Goal: Task Accomplishment & Management: Complete application form

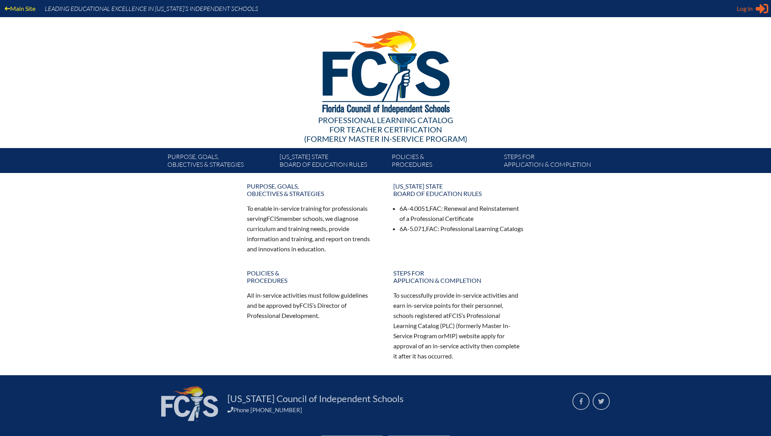
type input "[EMAIL_ADDRESS][DOMAIN_NAME]"
click at [751, 2] on div "Log in Close Sign in or register" at bounding box center [753, 8] width 32 height 12
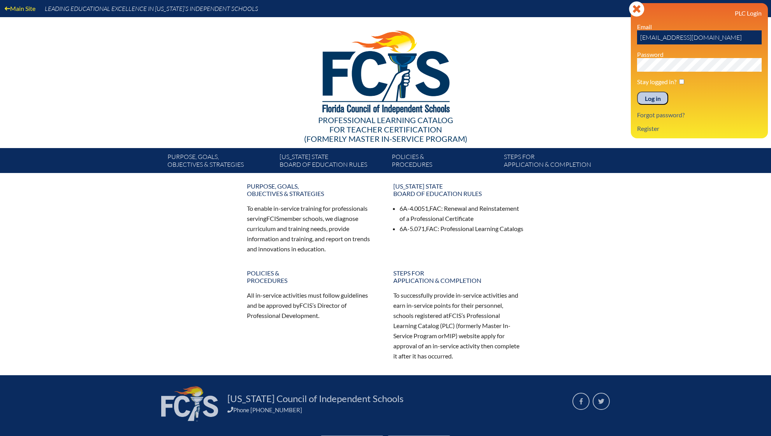
click at [658, 100] on input "Log in" at bounding box center [652, 98] width 31 height 13
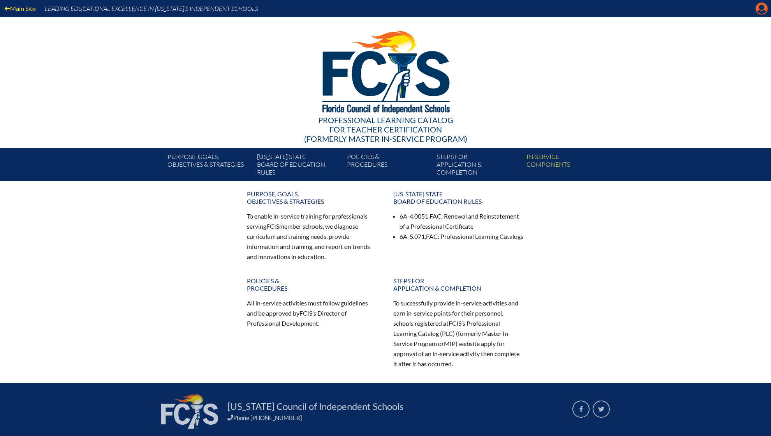
click at [759, 7] on icon "Manage account" at bounding box center [761, 8] width 12 height 12
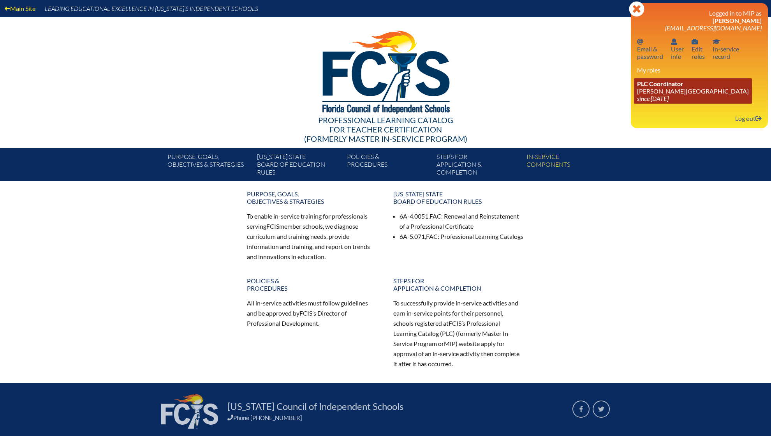
click at [668, 90] on link "PLC Coordinator Palmer Trinity School since 2022 Jun 21" at bounding box center [693, 90] width 118 height 25
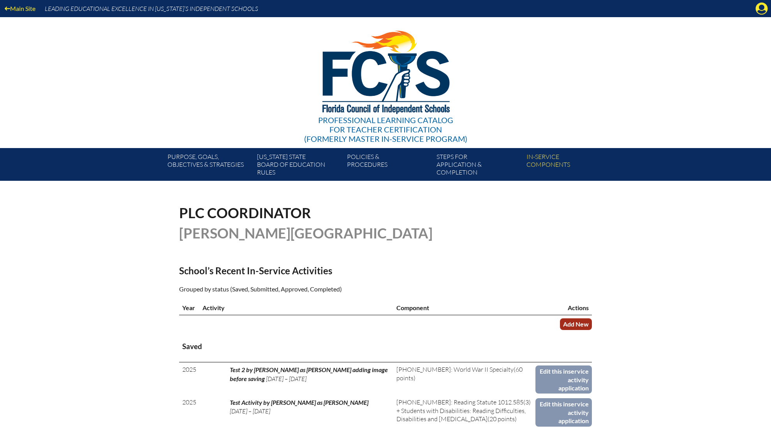
click at [576, 320] on link "Add New" at bounding box center [576, 323] width 32 height 11
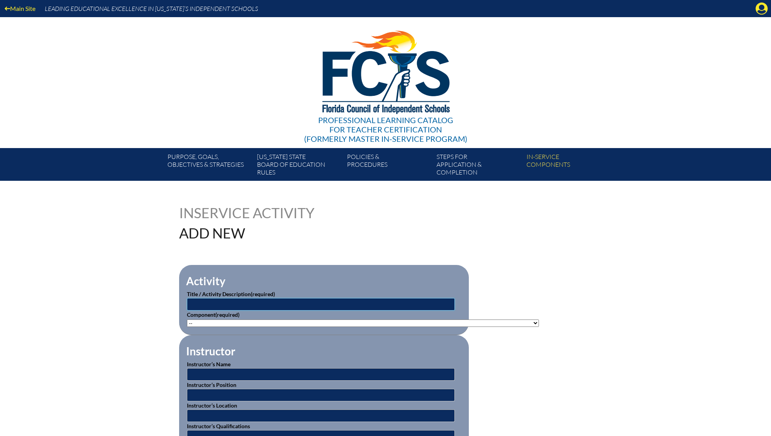
click at [268, 303] on input "text" at bounding box center [321, 304] width 268 height 12
type input "Drones in School"
click at [236, 369] on input "text" at bounding box center [321, 374] width 268 height 12
click at [221, 374] on input "text" at bounding box center [321, 374] width 268 height 12
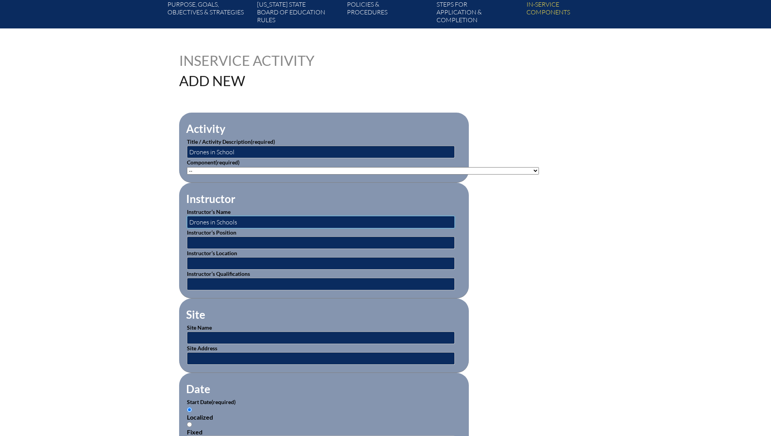
scroll to position [154, 0]
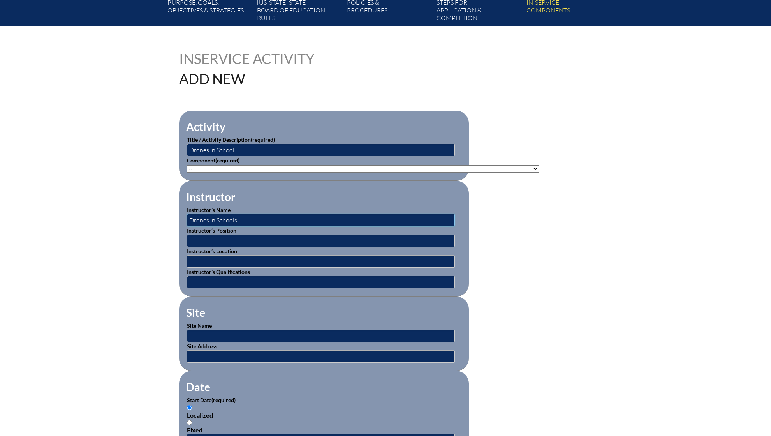
type input "Drones in Schools"
click at [283, 238] on input "text" at bounding box center [321, 240] width 268 height 12
type input "Trainer"
click at [256, 257] on input "text" at bounding box center [321, 261] width 268 height 12
type input "Virtual"
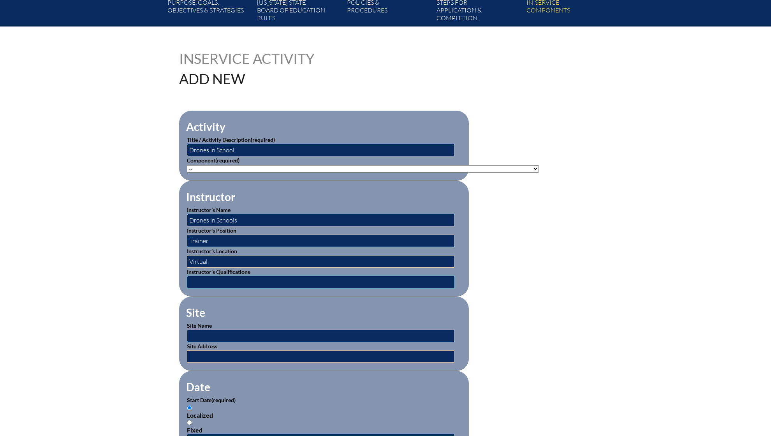
click at [256, 279] on input "text" at bounding box center [321, 282] width 268 height 12
type input "Leaders in Field"
click at [245, 333] on input "text" at bounding box center [321, 335] width 268 height 12
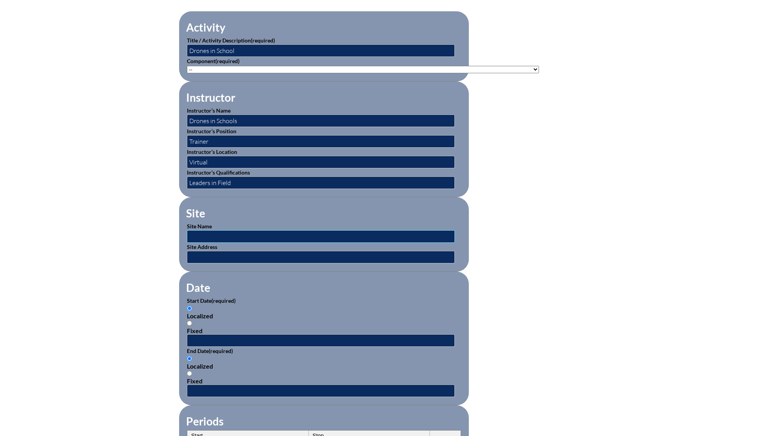
scroll to position [295, 0]
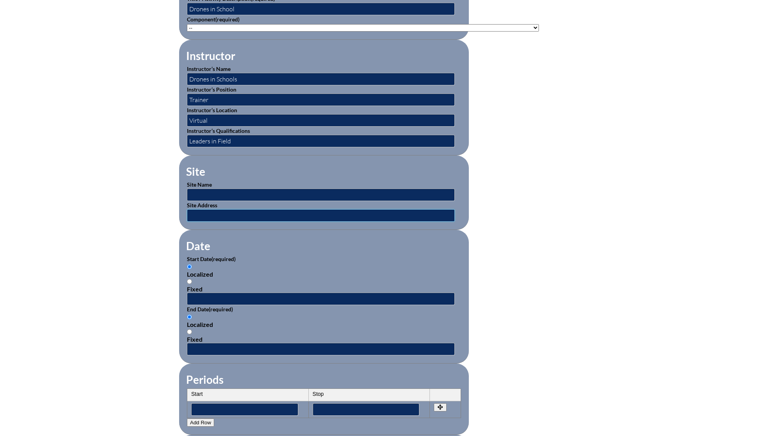
click at [257, 209] on input "text" at bounding box center [321, 215] width 268 height 12
paste input "https://www.dronesinschool.com/"
type input "https://www.dronesinschool.com/"
click at [260, 191] on input "text" at bounding box center [321, 194] width 268 height 12
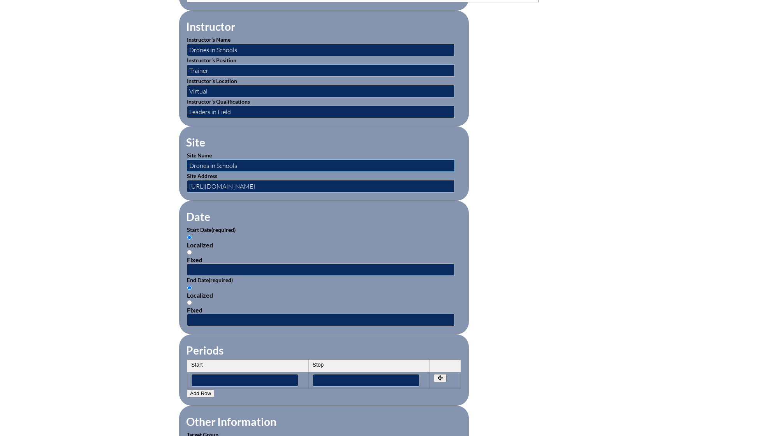
scroll to position [364, 0]
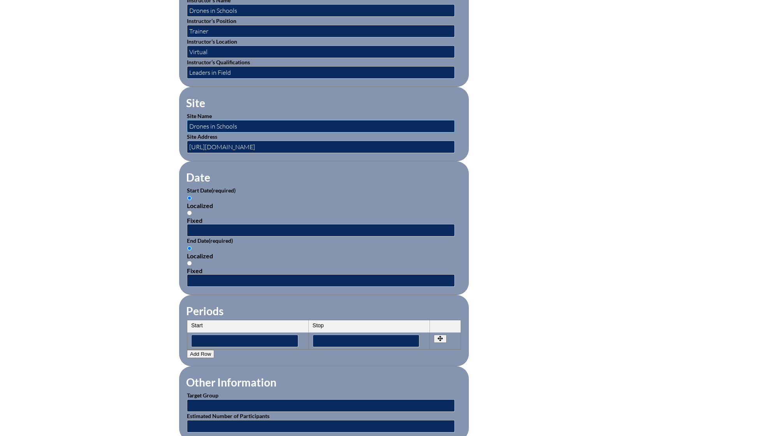
type input "Drones in Schools"
click at [289, 226] on input "text" at bounding box center [321, 230] width 268 height 12
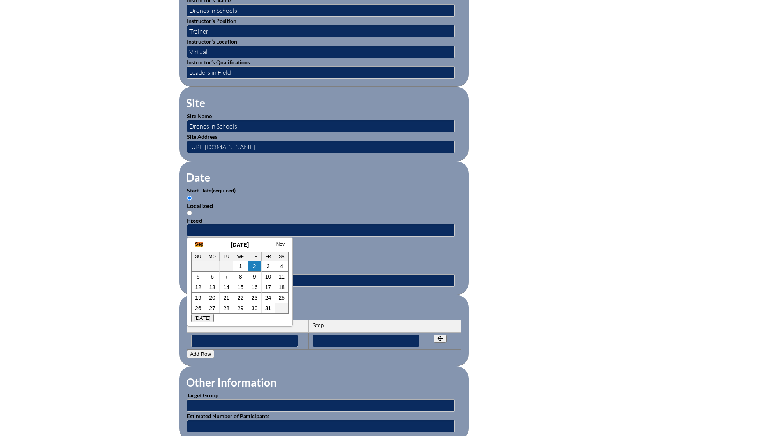
click at [199, 244] on link "Sep" at bounding box center [199, 243] width 8 height 5
click at [274, 287] on link "20" at bounding box center [274, 287] width 6 height 6
type input "2025-09-20 1:33 PM"
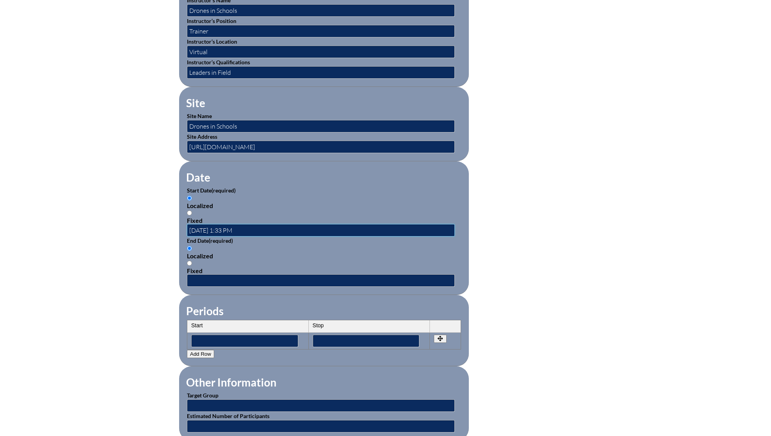
scroll to position [0, 0]
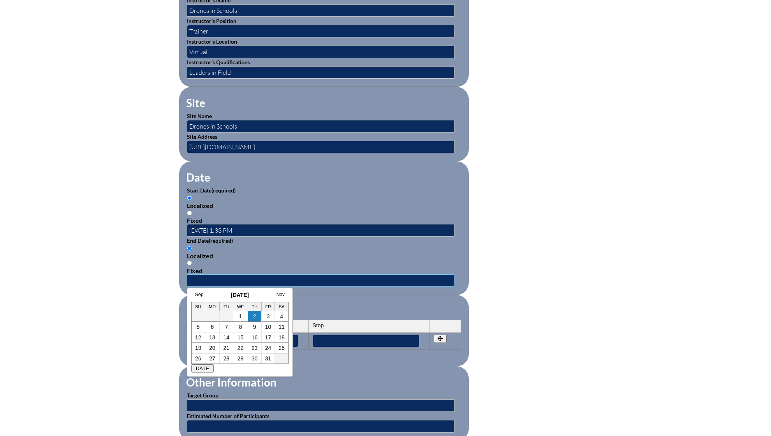
click at [256, 276] on input "text" at bounding box center [321, 280] width 268 height 12
click at [199, 292] on link "Sep" at bounding box center [199, 294] width 8 height 5
click at [275, 336] on link "20" at bounding box center [274, 337] width 6 height 6
type input "2025-09-20 1:33 PM"
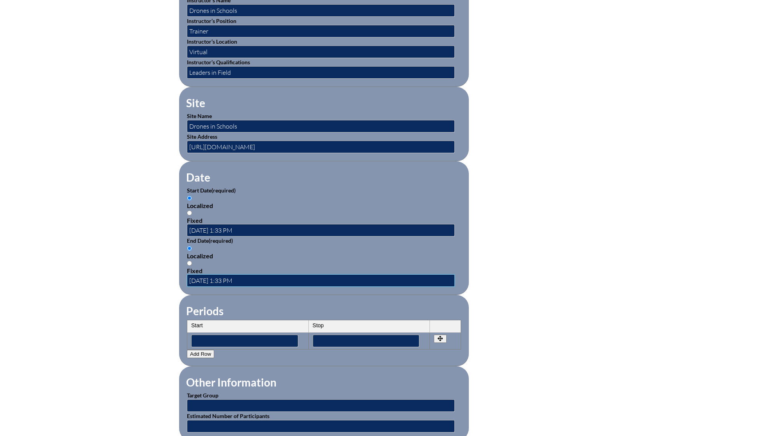
scroll to position [0, 0]
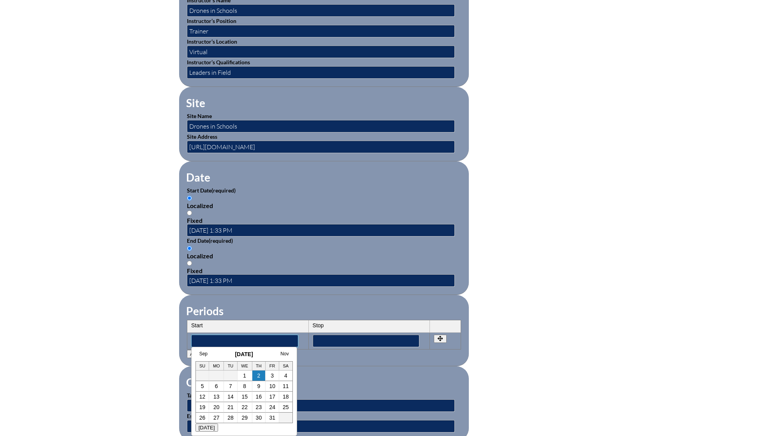
click at [275, 336] on input"] "text" at bounding box center [244, 340] width 107 height 12
type input"] "8:00AM"
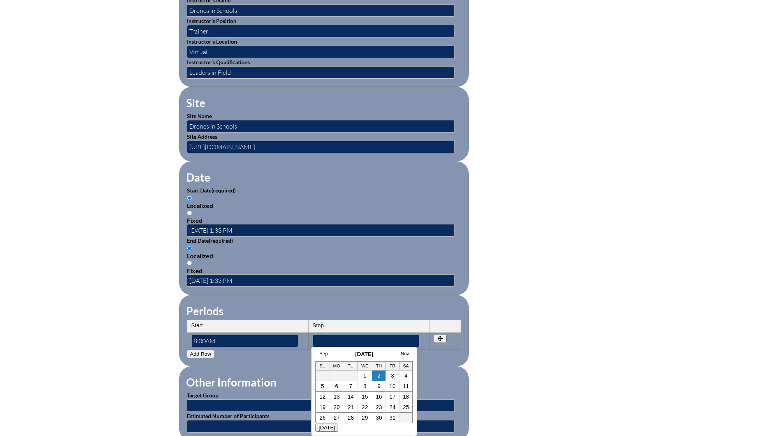
click at [347, 337] on input"] "text" at bounding box center [366, 340] width 107 height 12
type input"] "3:00PM"
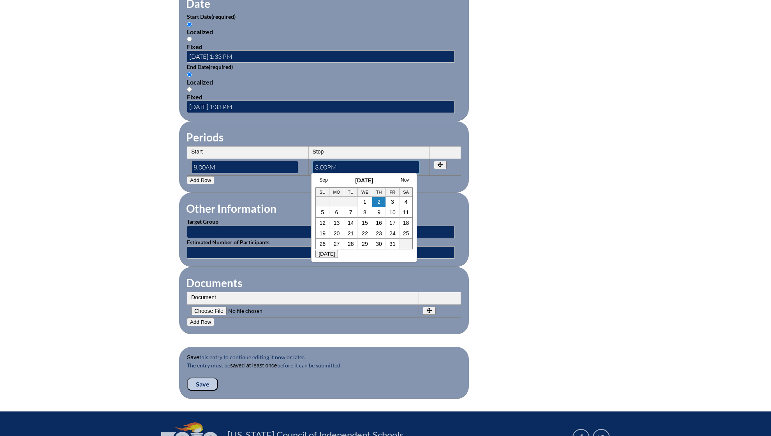
scroll to position [546, 0]
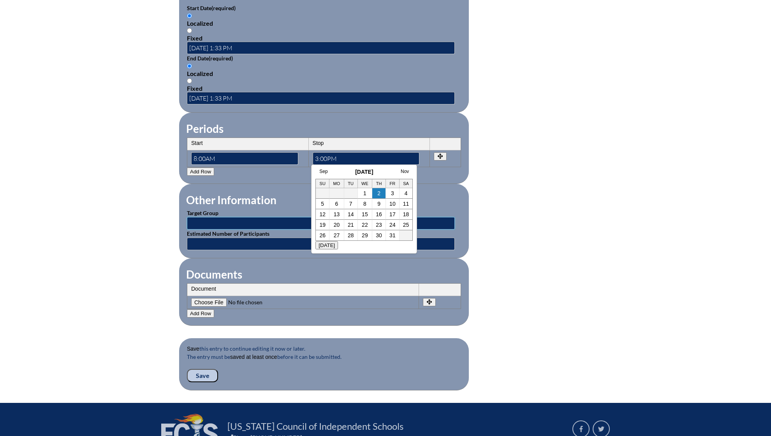
click at [245, 217] on input "text" at bounding box center [321, 223] width 268 height 12
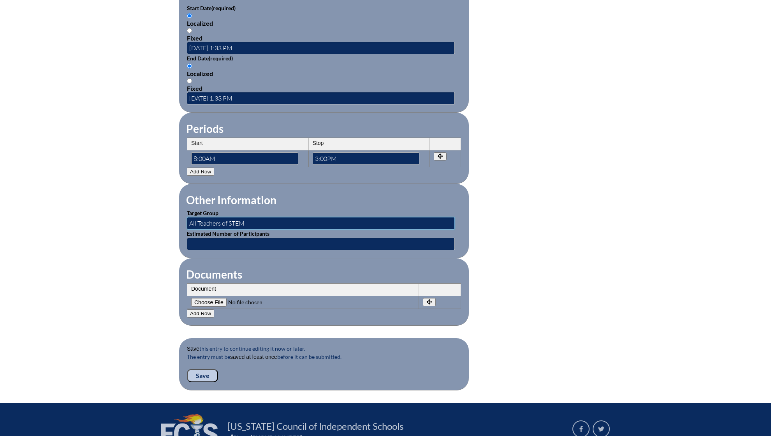
type input "All Teachers of STEM"
click at [211, 298] on input"] "file" at bounding box center [244, 302] width 106 height 9
type input"] "C:\fakepath\Certificate for Susy Chu for _Learning Participant.pdf"
click at [202, 369] on input "Save" at bounding box center [202, 375] width 31 height 13
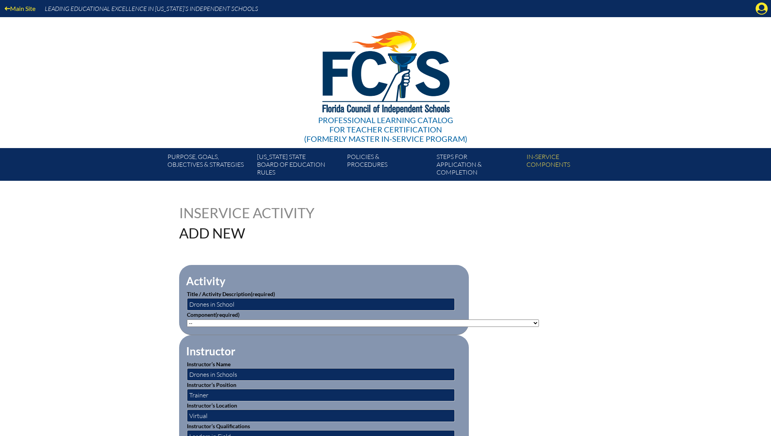
scroll to position [546, 0]
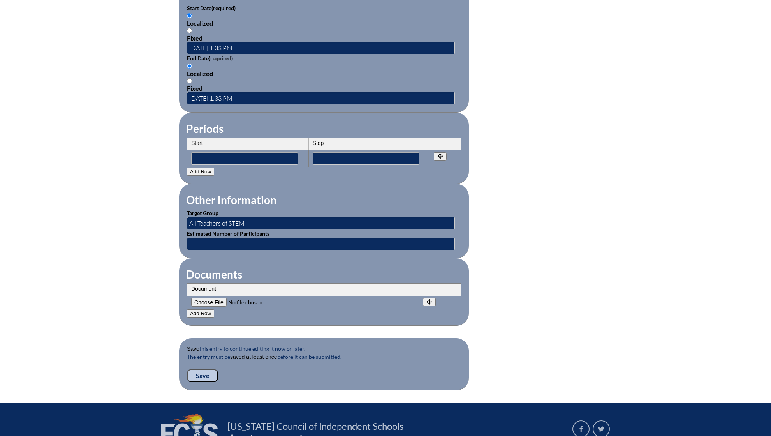
click at [206, 298] on input"] "file" at bounding box center [244, 302] width 106 height 9
type input"] "C:\fakepath\Certificate for [PERSON_NAME] for _Learning Participant.pdf"
click at [202, 369] on input "Save" at bounding box center [202, 375] width 31 height 13
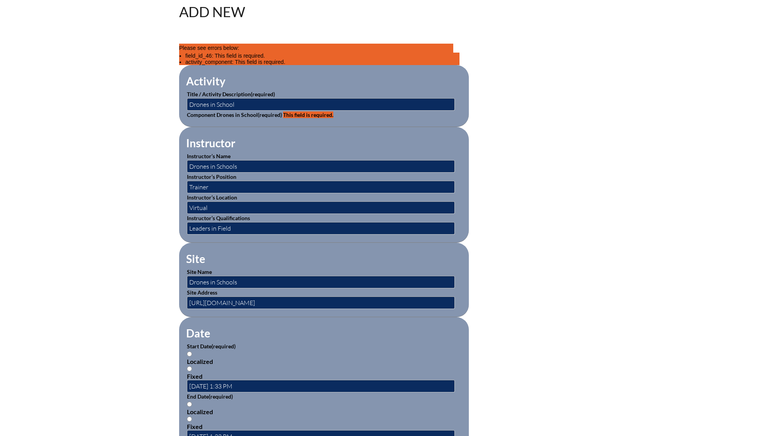
scroll to position [223, 0]
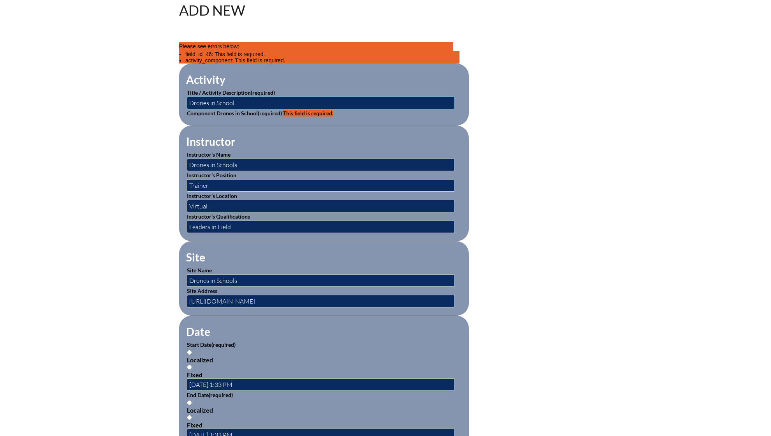
click at [303, 100] on input "Drones in School" at bounding box center [321, 103] width 268 height 12
drag, startPoint x: 285, startPoint y: 103, endPoint x: 137, endPoint y: 103, distance: 148.0
click at [137, 103] on div "Inservice Activity Add New Please see errors below: field_id_46: This field is …" at bounding box center [385, 395] width 771 height 824
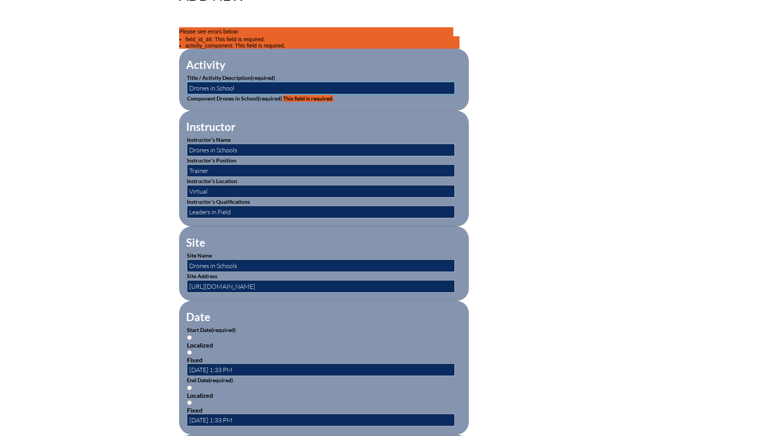
scroll to position [215, 0]
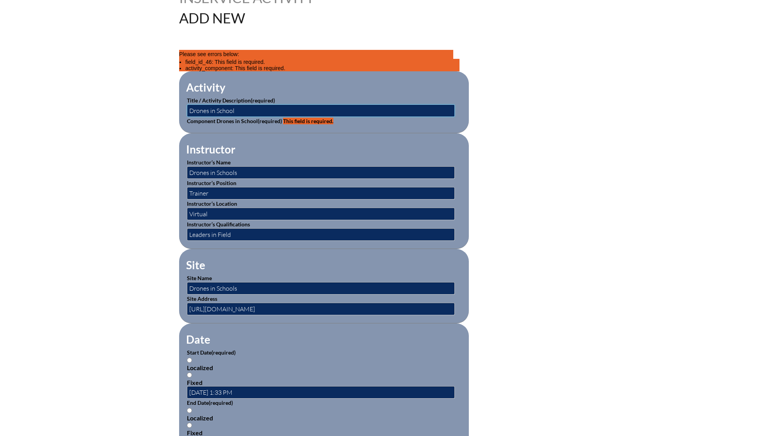
click at [261, 110] on input "Drones in School" at bounding box center [321, 110] width 268 height 12
click at [326, 110] on input "Drones in School" at bounding box center [321, 110] width 268 height 12
drag, startPoint x: 326, startPoint y: 111, endPoint x: 178, endPoint y: 112, distance: 148.0
click at [186, 110] on fieldset "Activity Title / Activity Description (required) Drones in School Component Dro…" at bounding box center [324, 102] width 290 height 62
click at [245, 56] on p "Please see errors below:" at bounding box center [316, 54] width 274 height 9
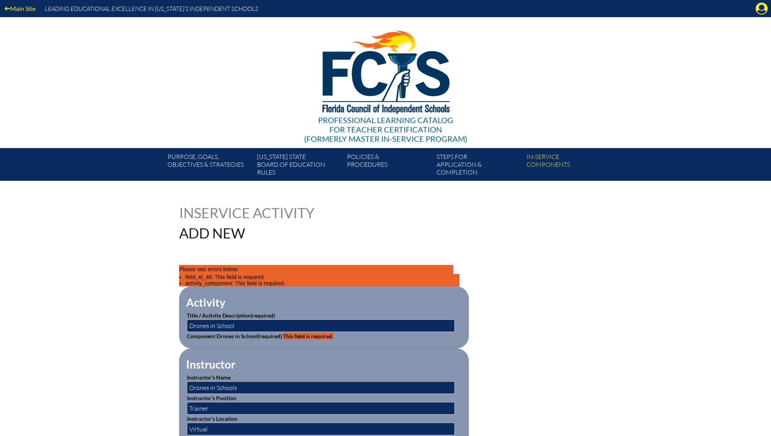
scroll to position [217, 0]
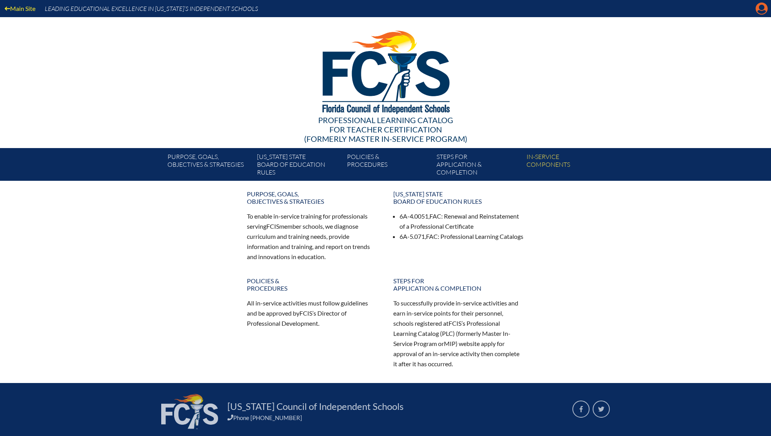
click at [760, 10] on icon at bounding box center [762, 9] width 12 height 12
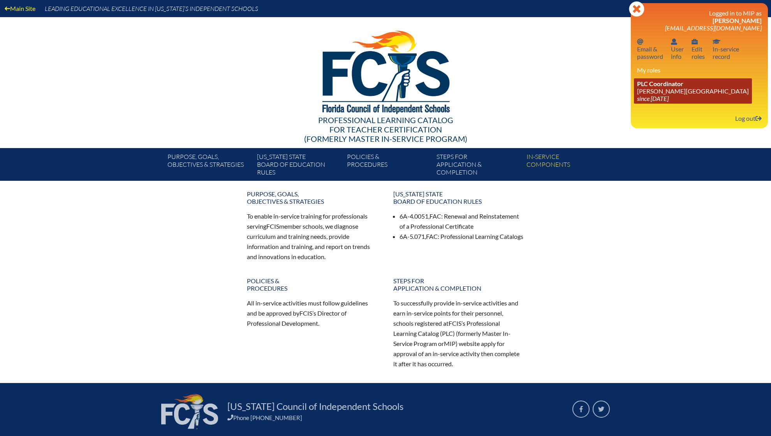
click at [668, 92] on link "PLC Coordinator Palmer Trinity School since 2022 Jun 21" at bounding box center [693, 90] width 118 height 25
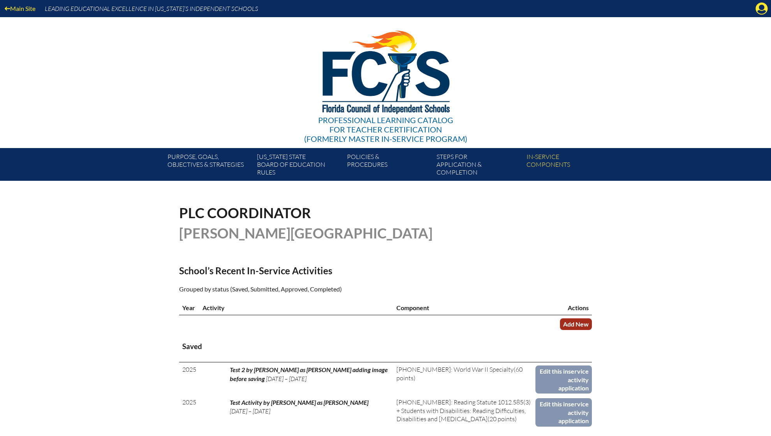
click at [569, 323] on link "Add New" at bounding box center [576, 323] width 32 height 11
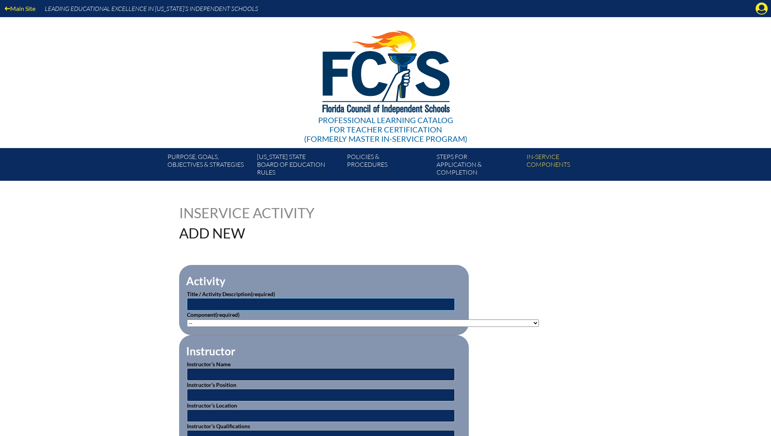
click at [305, 302] on input "text" at bounding box center [321, 304] width 268 height 12
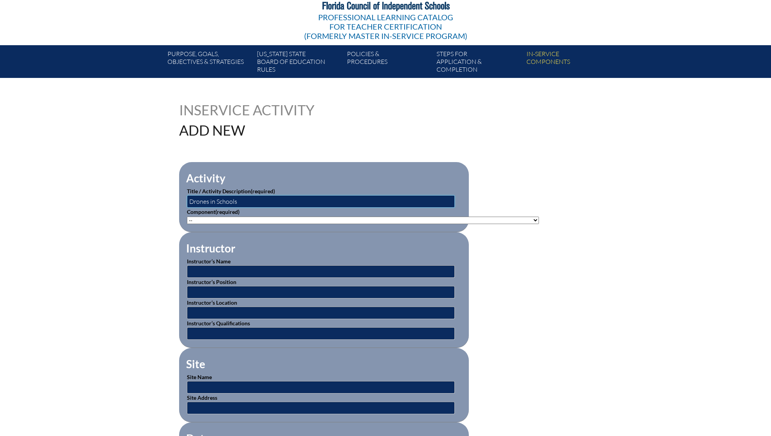
scroll to position [133, 0]
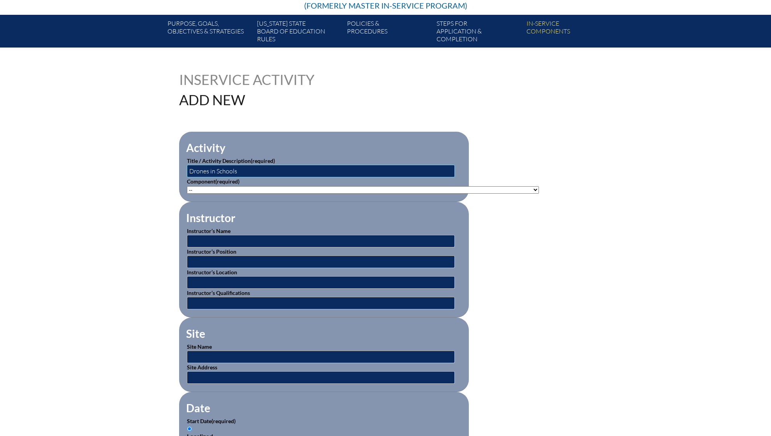
type input "Drones in Schools"
click at [210, 186] on select"]"] "-- 1-000-001: Appropriate Art Activities 1-000-002: Concept and Art Process for…" at bounding box center [363, 189] width 352 height 7
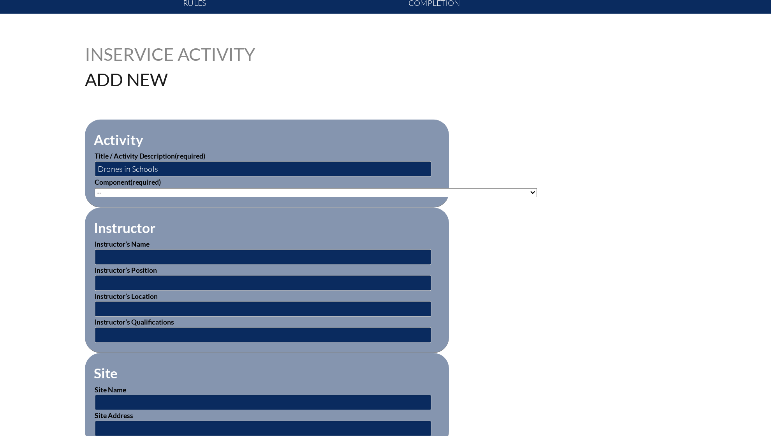
scroll to position [129, 0]
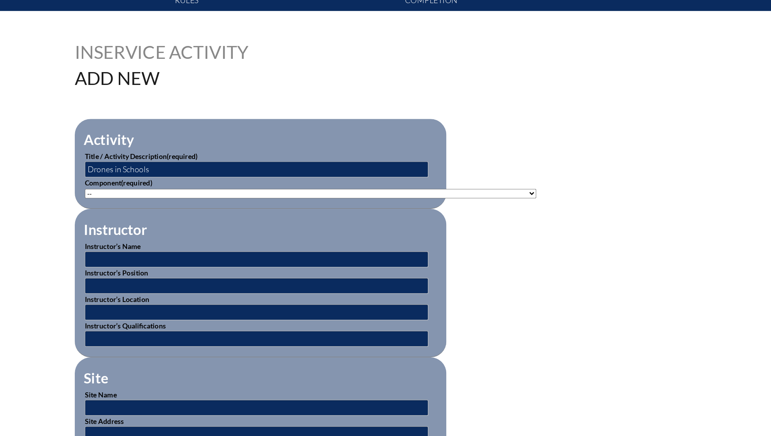
click at [319, 192] on select"]"] "-- 1-000-001: Appropriate Art Activities 1-000-002: Concept and Art Process for…" at bounding box center [363, 193] width 352 height 7
select select"]"] "20512"
click at [187, 190] on select"]"] "-- 1-000-001: Appropriate Art Activities 1-000-002: Concept and Art Process for…" at bounding box center [363, 193] width 352 height 7
click at [275, 243] on input "text" at bounding box center [321, 245] width 268 height 12
type input "Drones in Schools"
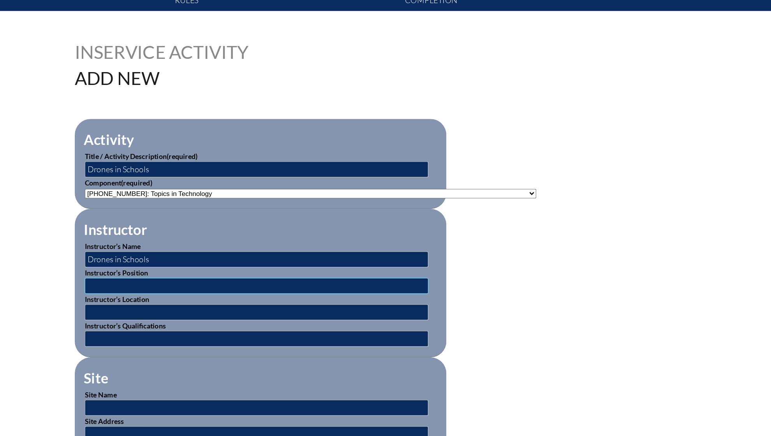
click at [221, 262] on input "text" at bounding box center [321, 266] width 268 height 12
type input "Trainer"
click at [246, 281] on input "text" at bounding box center [321, 286] width 268 height 12
type input "Virtual"
click at [227, 304] on input "text" at bounding box center [321, 307] width 268 height 12
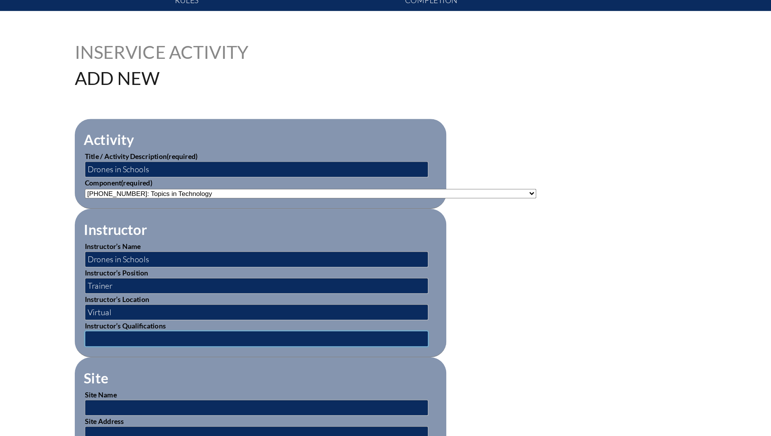
paste input "https://www.dronesinschool.com/"
type input "https://www.dronesinschool.com/"
click at [262, 359] on input "text" at bounding box center [321, 361] width 268 height 12
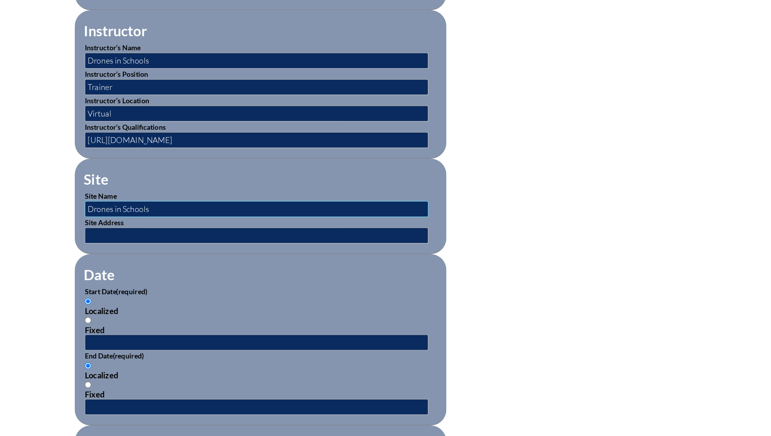
scroll to position [231, 0]
type input "Drones in Schools"
click at [243, 276] on input "text" at bounding box center [321, 279] width 268 height 12
paste input "https://www.dronesinschool.com/"
type input "https://www.dronesinschool.com/"
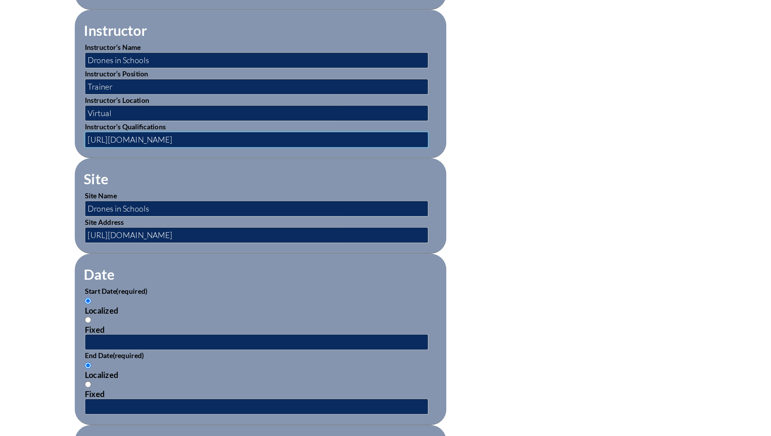
drag, startPoint x: 294, startPoint y: 203, endPoint x: 143, endPoint y: 203, distance: 151.1
click at [143, 203] on div "Inservice Activity Add New Activity Title / Activity Description (required) Dro…" at bounding box center [385, 339] width 771 height 730
type input "Leaders in Field"
click at [211, 356] on input "text" at bounding box center [321, 362] width 268 height 12
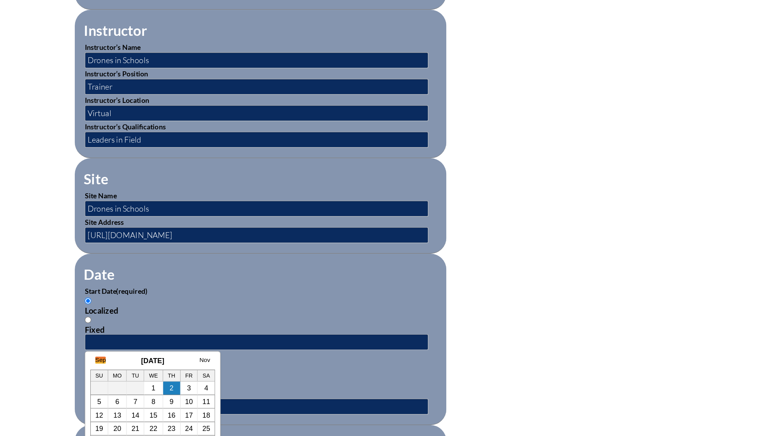
click at [200, 375] on link "Sep" at bounding box center [199, 376] width 8 height 5
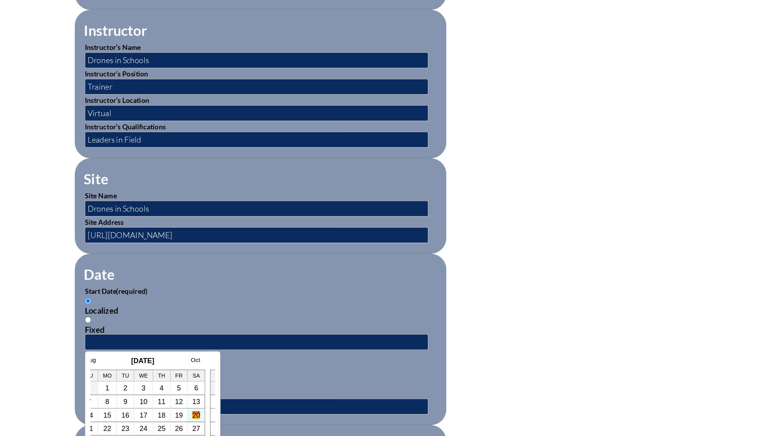
click at [273, 416] on link "20" at bounding box center [274, 419] width 6 height 6
type input "2025-09-20 1:36 PM"
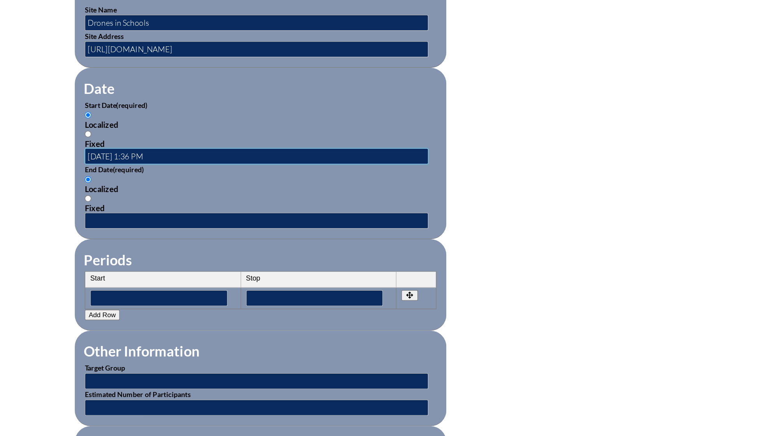
scroll to position [377, 0]
click at [234, 324] on input"] "text" at bounding box center [244, 328] width 107 height 12
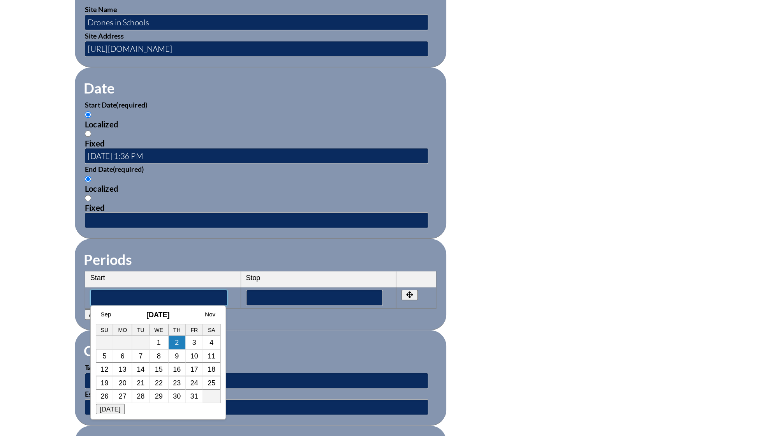
type input"] "8:00AM"
click at [342, 322] on input"] "text" at bounding box center [366, 328] width 107 height 12
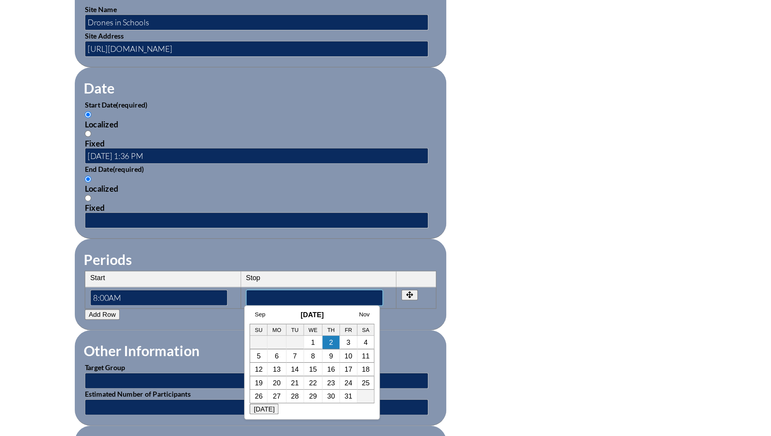
type input"] "3:00PM"
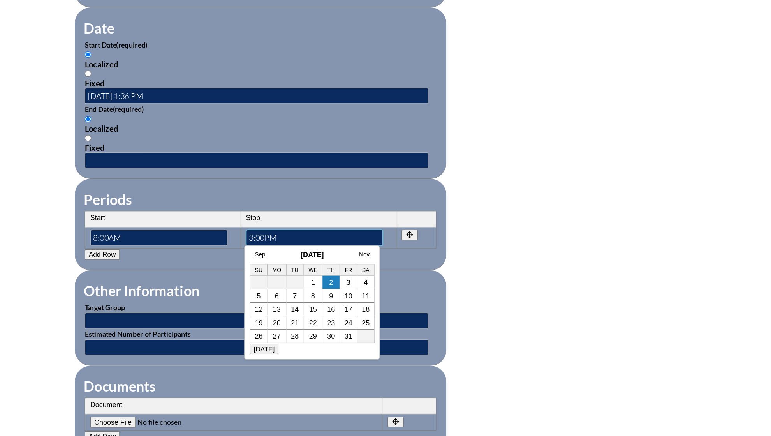
scroll to position [426, 0]
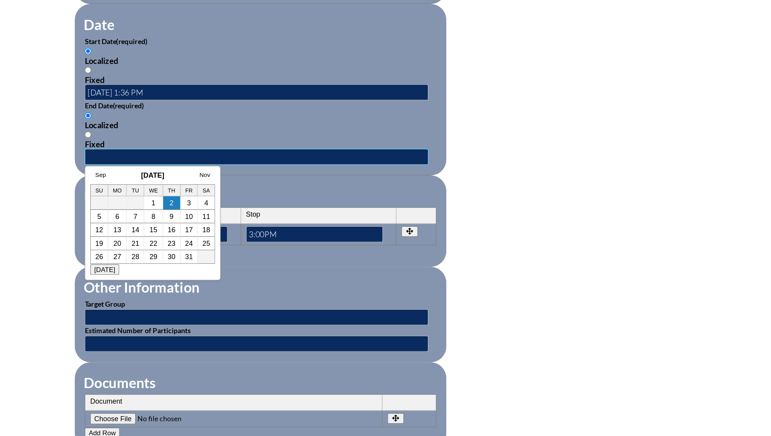
click at [201, 212] on input "text" at bounding box center [321, 218] width 268 height 12
click at [201, 230] on link "Sep" at bounding box center [199, 231] width 8 height 5
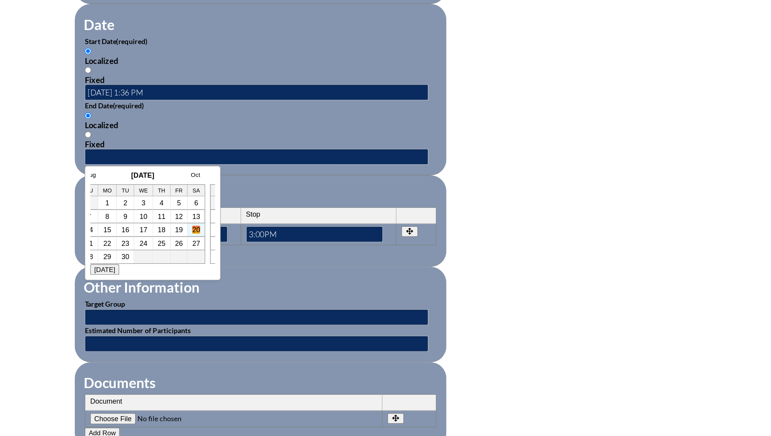
click at [275, 274] on link "20" at bounding box center [274, 275] width 6 height 6
type input "2025-09-20 1:36 PM"
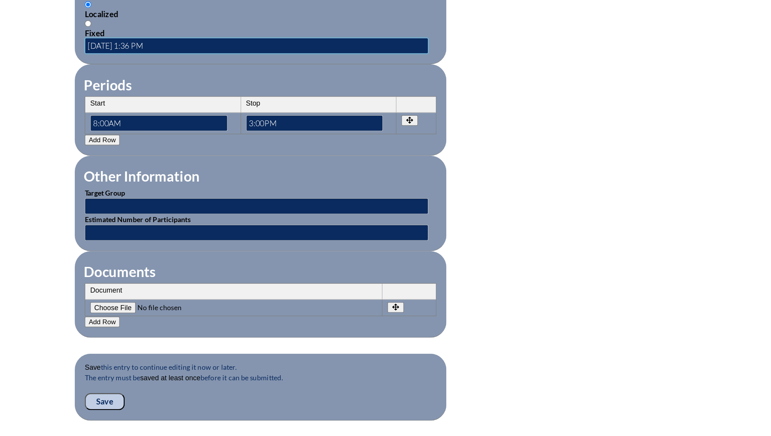
scroll to position [513, 0]
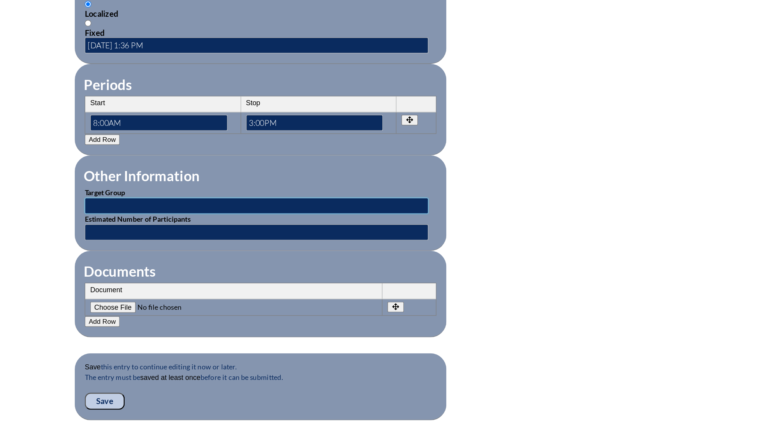
click at [209, 250] on input "text" at bounding box center [321, 256] width 268 height 12
type input "All Teachers of STEM"
click at [243, 272] on input "text" at bounding box center [321, 277] width 268 height 12
type input "25"
click at [217, 331] on input"] "file" at bounding box center [244, 335] width 106 height 9
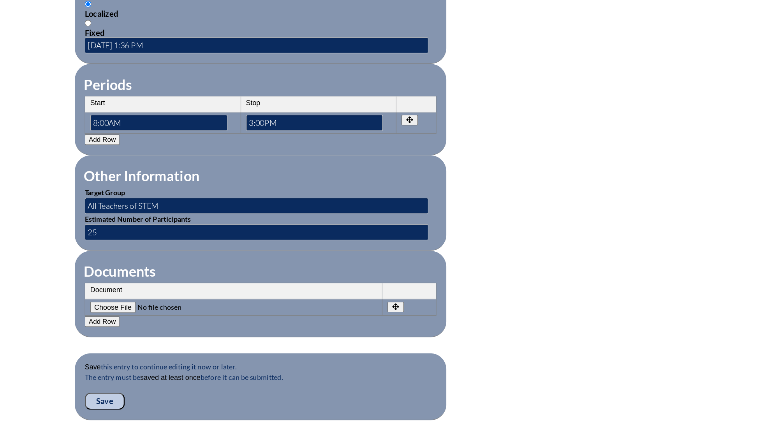
type input"] "C:\fakepath\Certificate for Susy Chu for _Learning Participant.pdf"
click at [202, 402] on input "Save" at bounding box center [202, 408] width 31 height 13
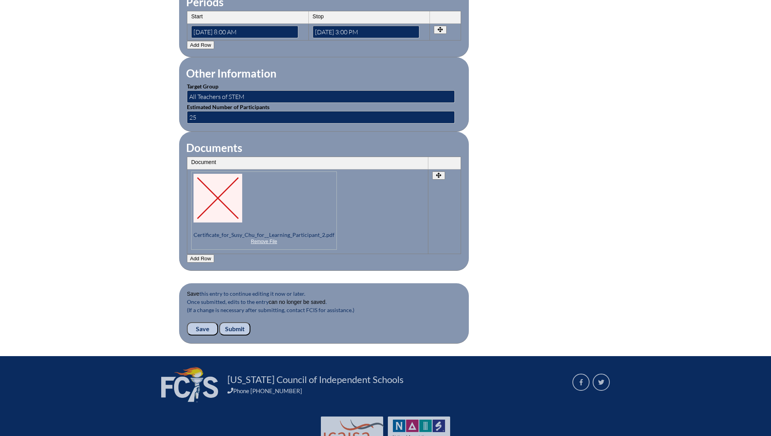
scroll to position [674, 0]
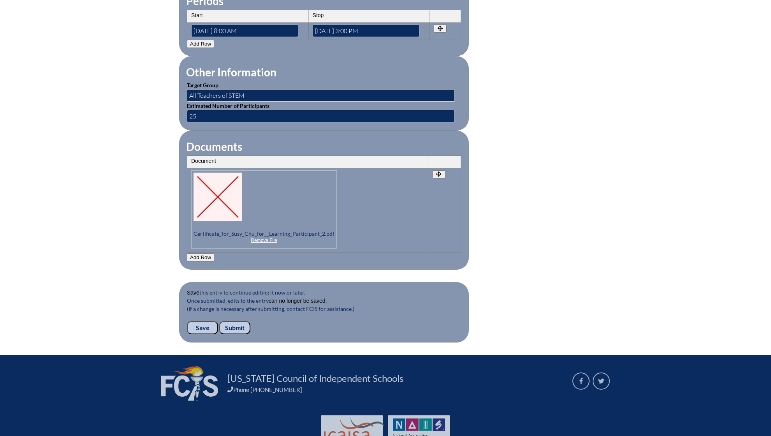
click at [236, 321] on input "Submit" at bounding box center [234, 327] width 31 height 13
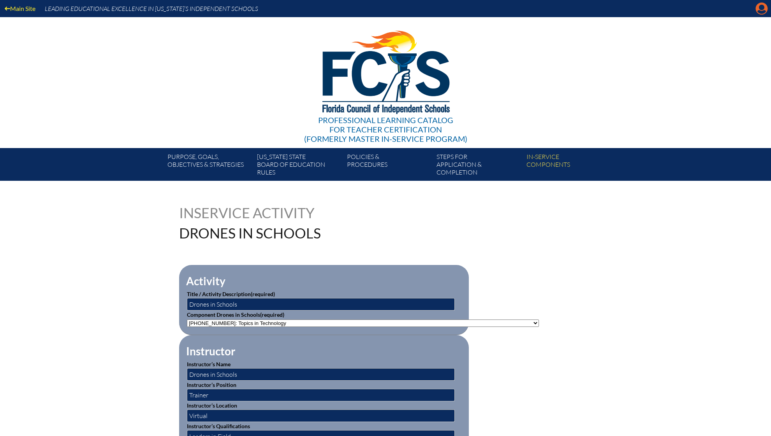
click at [762, 5] on icon at bounding box center [762, 9] width 12 height 12
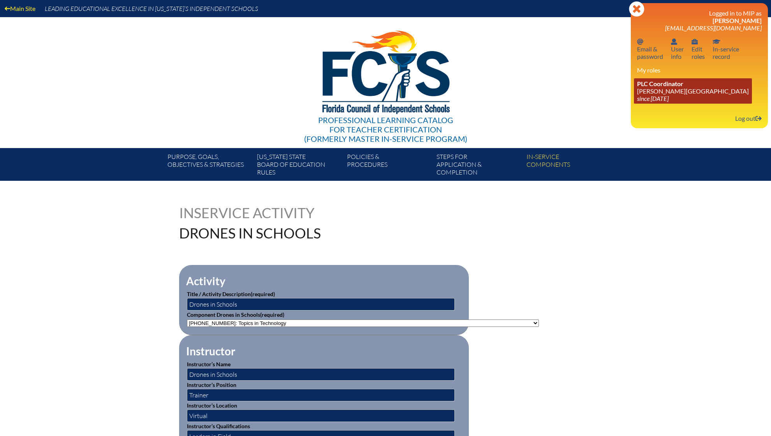
click at [666, 87] on span "PLC Coordinator" at bounding box center [660, 83] width 46 height 7
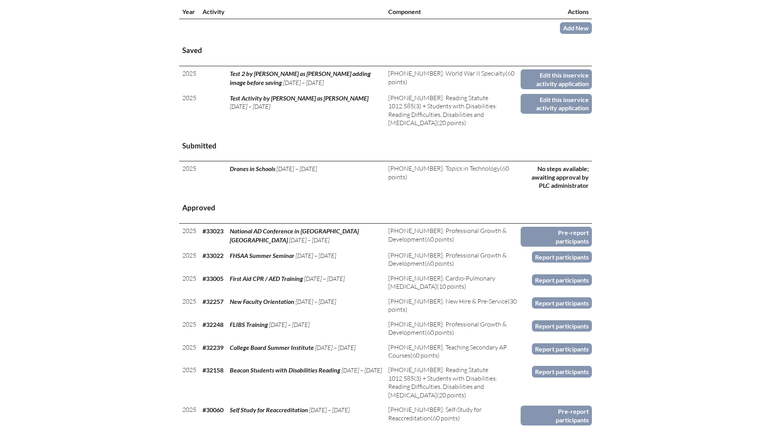
scroll to position [334, 0]
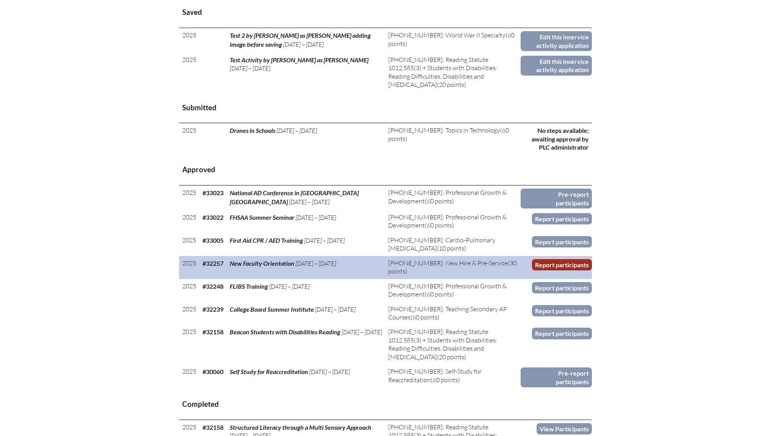
click at [549, 259] on link "Report participants" at bounding box center [562, 264] width 60 height 11
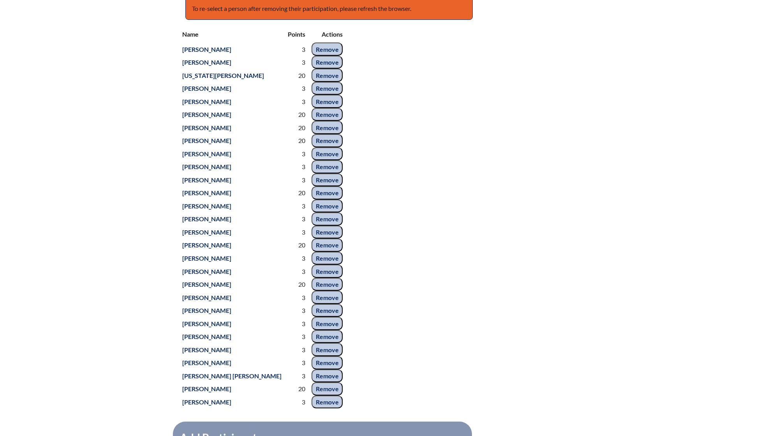
scroll to position [267, 0]
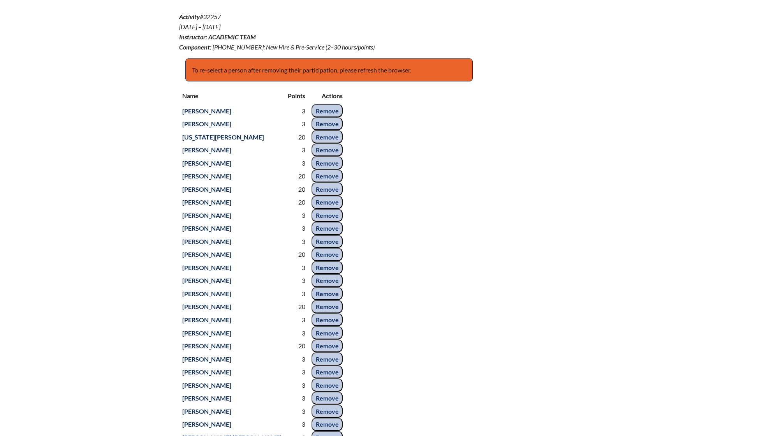
click at [533, 352] on div "Name Points Actions Eric Ballesteros 3 Remove Walter Bloom 3 Remove Virginia Ca…" at bounding box center [385, 279] width 413 height 383
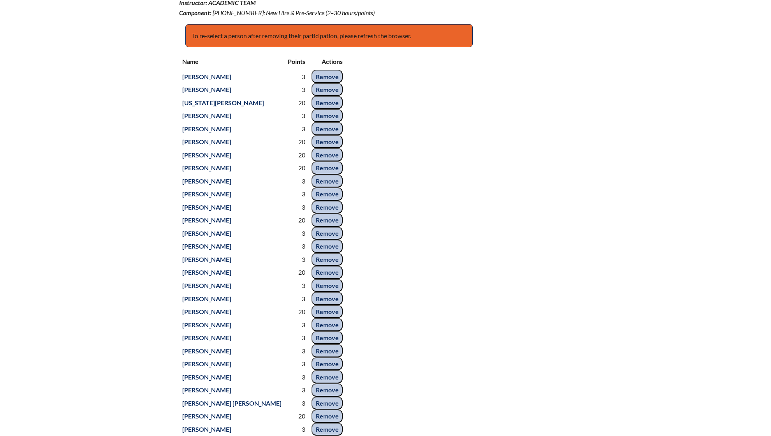
scroll to position [300, 0]
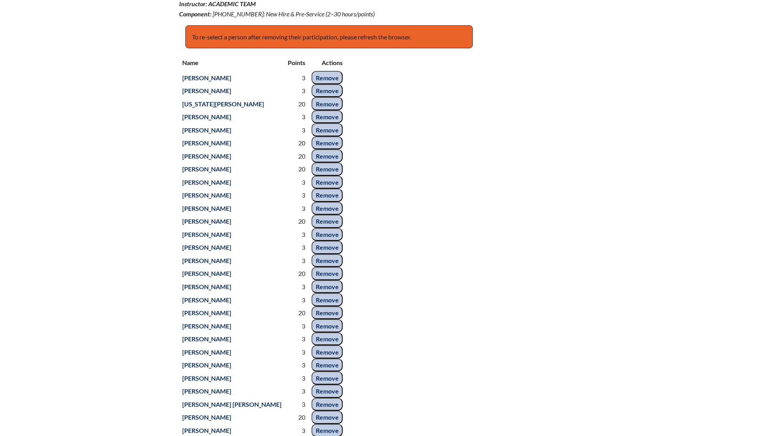
click at [584, 308] on div "Name Points Actions Eric Ballesteros 3 Remove Walter Bloom 3 Remove Virginia Ca…" at bounding box center [385, 246] width 413 height 383
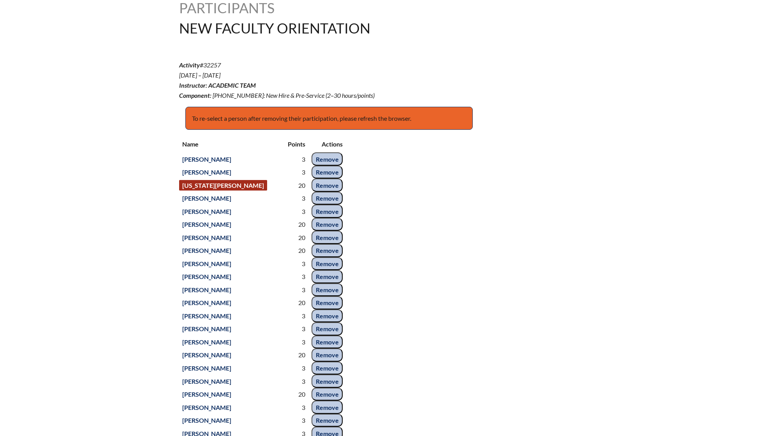
scroll to position [0, 0]
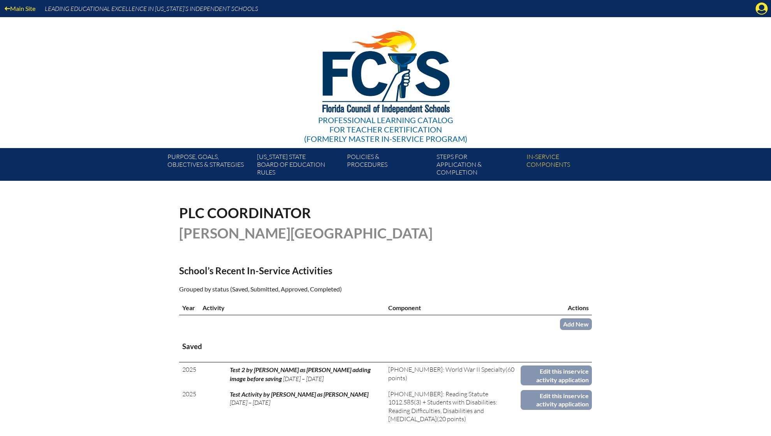
scroll to position [334, 0]
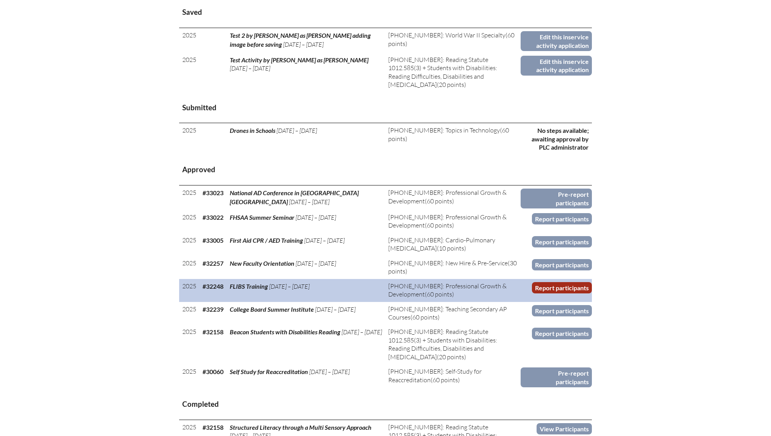
click at [558, 282] on link "Report participants" at bounding box center [562, 287] width 60 height 11
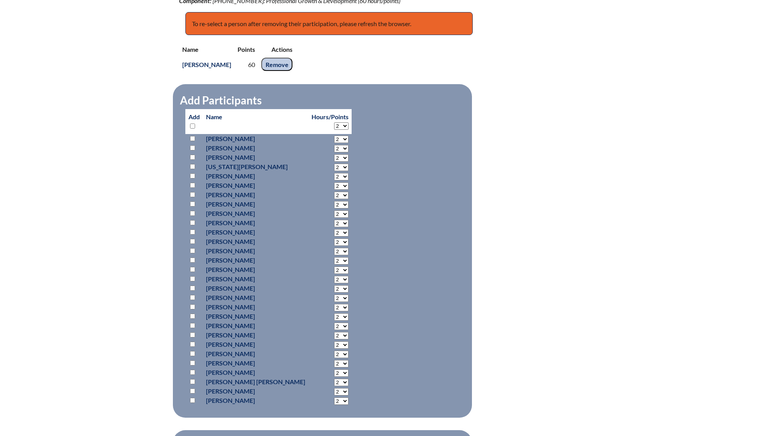
scroll to position [315, 0]
